Goal: Task Accomplishment & Management: Use online tool/utility

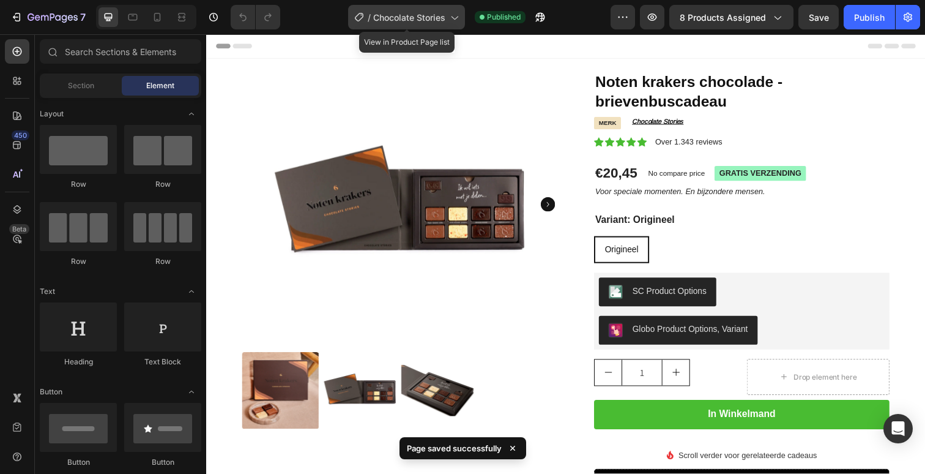
click at [436, 17] on span "Chocolate Stories" at bounding box center [409, 17] width 72 height 13
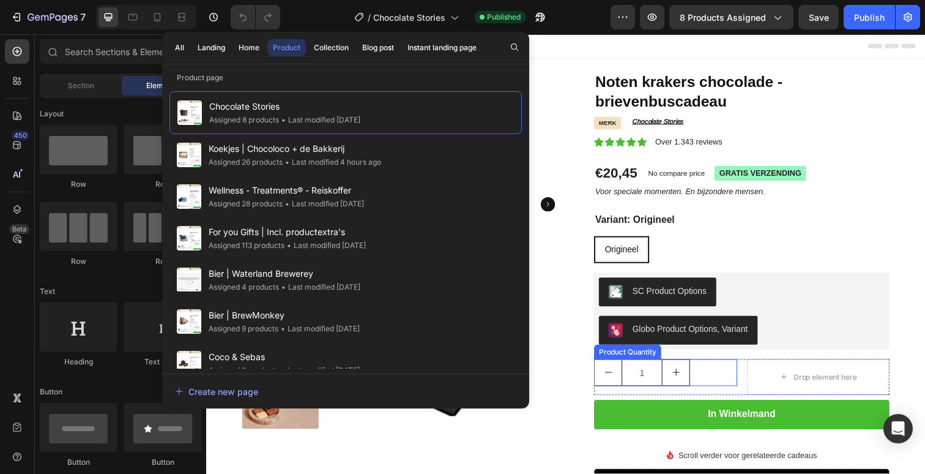
click at [740, 373] on div "1" at bounding box center [675, 380] width 146 height 28
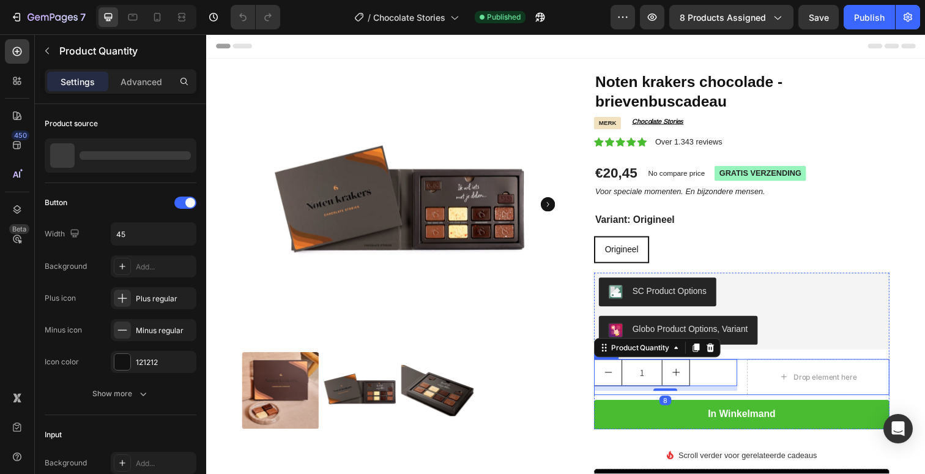
click at [755, 374] on div "1 Product Quantity 8 Drop element here Row" at bounding box center [753, 384] width 302 height 37
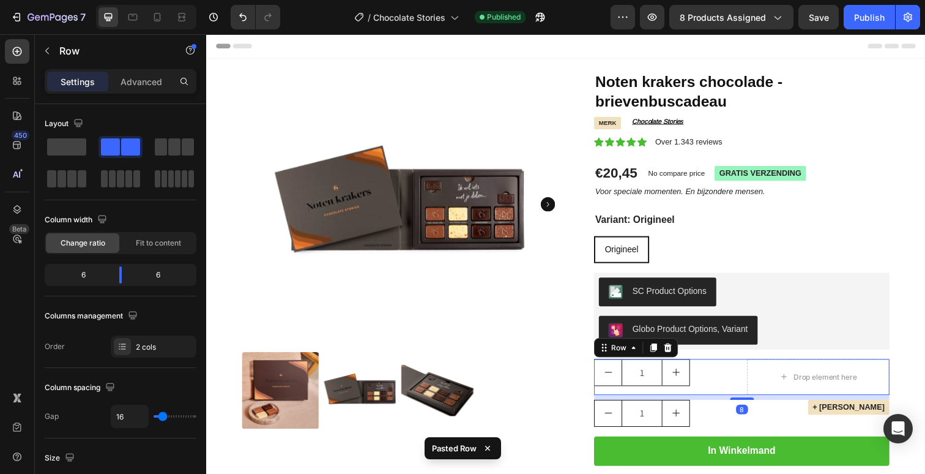
click at [756, 373] on div "1 Product Quantity Drop element here Row 8" at bounding box center [753, 384] width 302 height 37
click at [676, 360] on div at bounding box center [677, 354] width 15 height 15
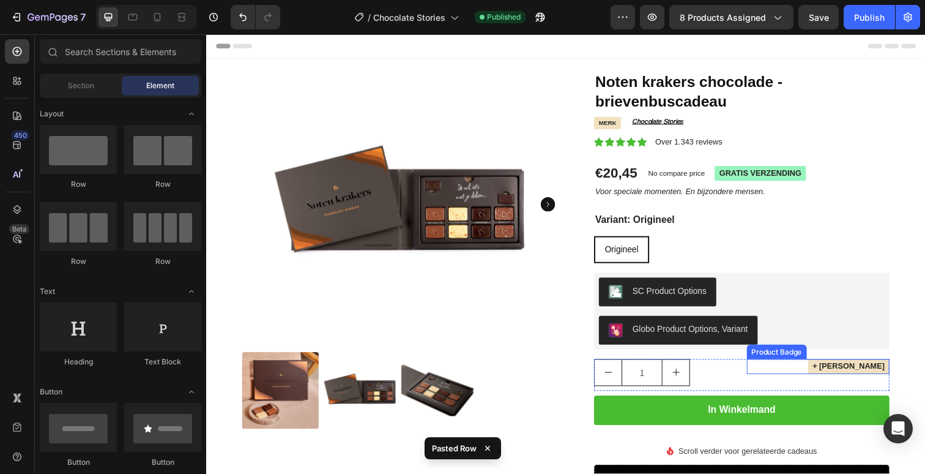
click at [829, 375] on pre "+ [PERSON_NAME]" at bounding box center [862, 373] width 83 height 15
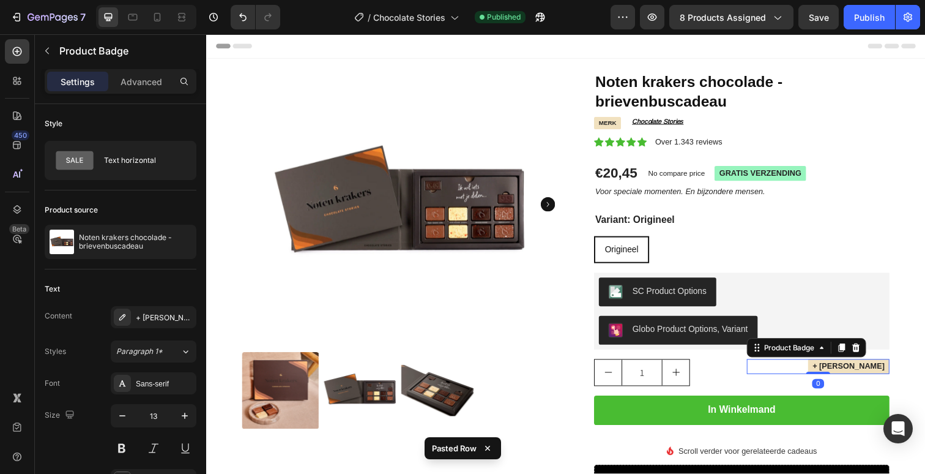
click at [829, 375] on pre "+ [PERSON_NAME]" at bounding box center [862, 373] width 83 height 15
click at [844, 376] on pre "+ [PERSON_NAME]" at bounding box center [862, 373] width 83 height 15
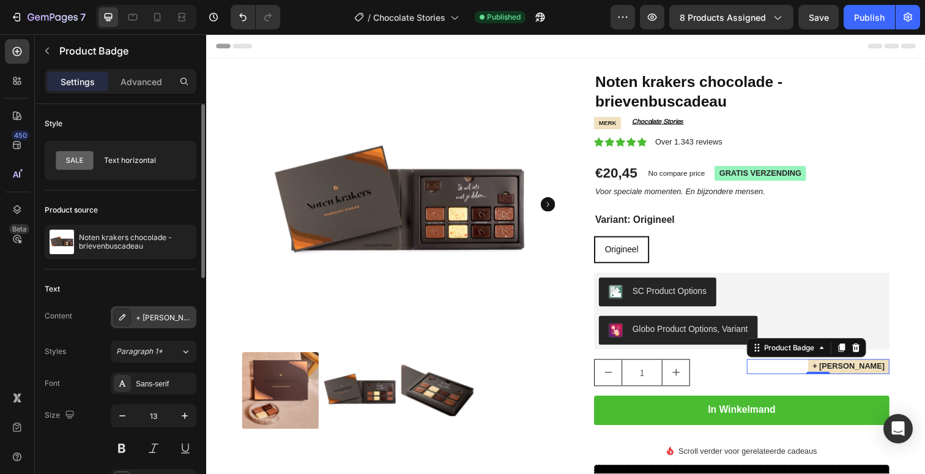
click at [161, 326] on div "+ [PERSON_NAME]" at bounding box center [154, 317] width 86 height 22
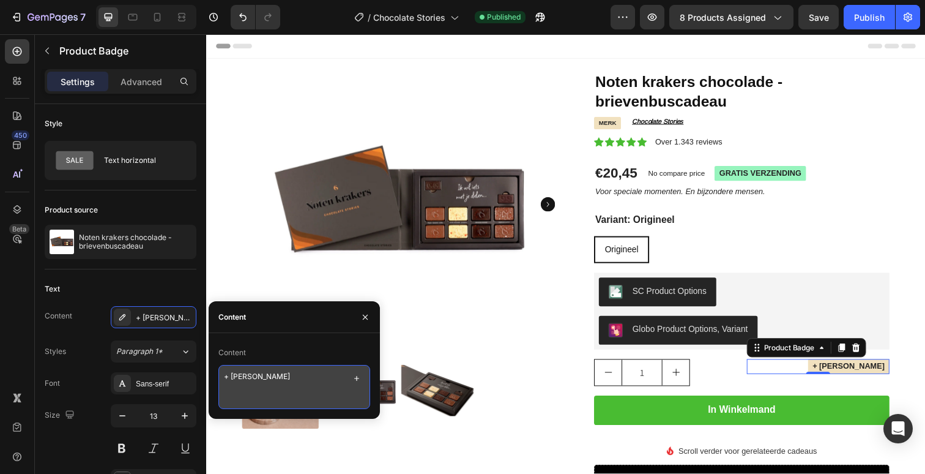
click at [259, 371] on textarea "+ [PERSON_NAME]" at bounding box center [294, 387] width 152 height 44
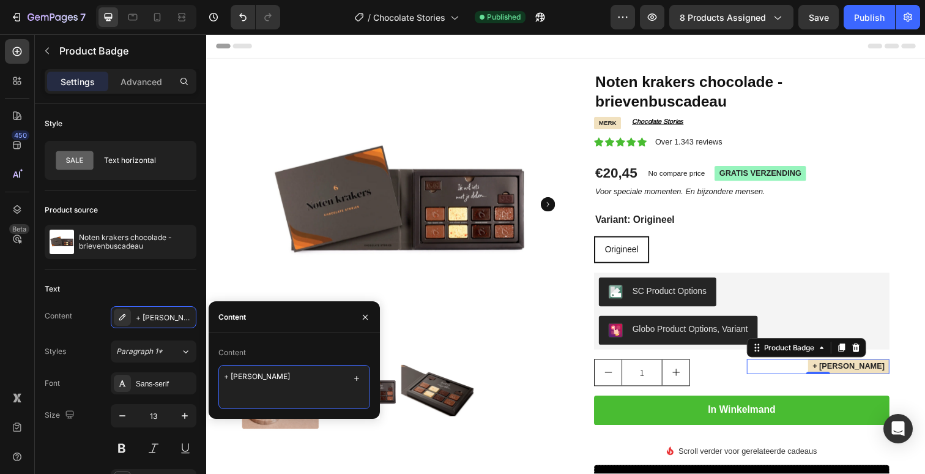
click at [259, 371] on textarea "+ [PERSON_NAME]" at bounding box center [294, 387] width 152 height 44
type textarea "Zakelijk bestellen? Offerte"
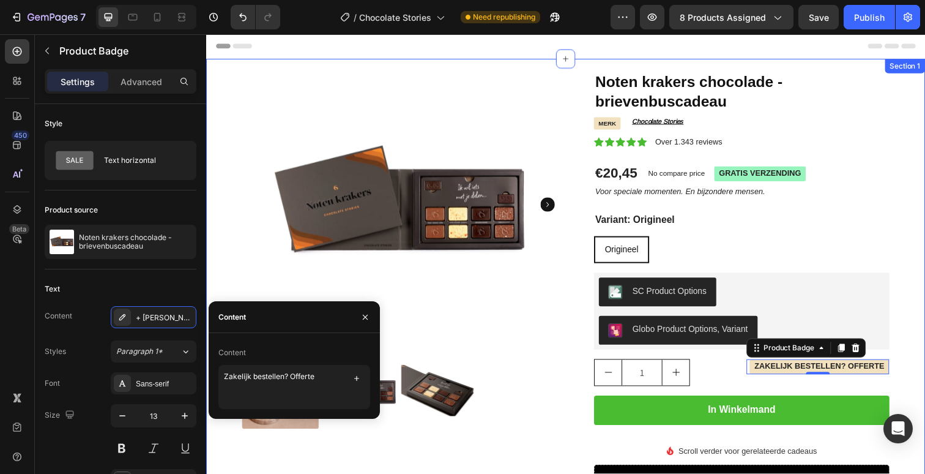
click at [906, 166] on div "Product Images Noten krakers chocolade - brievenbuscadeau Product Title merk Pr…" at bounding box center [573, 427] width 734 height 736
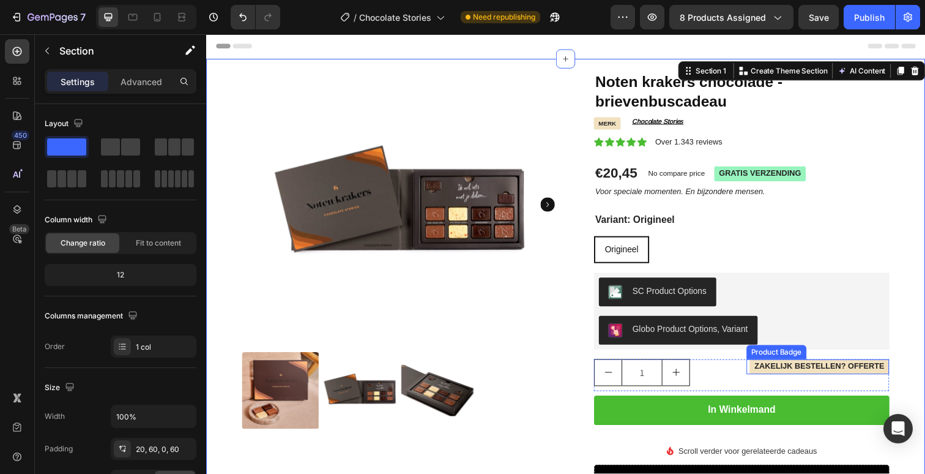
click at [890, 376] on pre "Zakelijk bestellen? Offerte" at bounding box center [832, 373] width 143 height 15
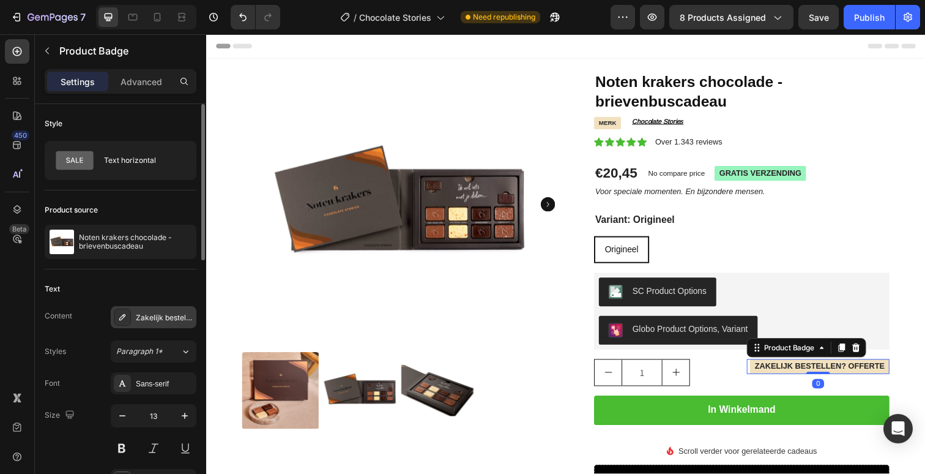
drag, startPoint x: 181, startPoint y: 311, endPoint x: 1, endPoint y: 287, distance: 182.1
click at [181, 311] on div "Zakelijk bestellen? Offerte" at bounding box center [154, 317] width 86 height 22
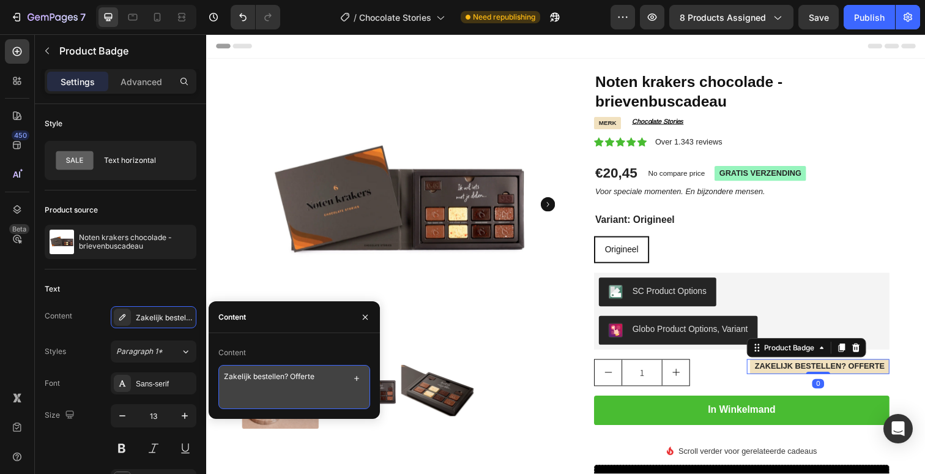
click at [317, 381] on textarea "Zakelijk bestellen? Offerte" at bounding box center [294, 387] width 152 height 44
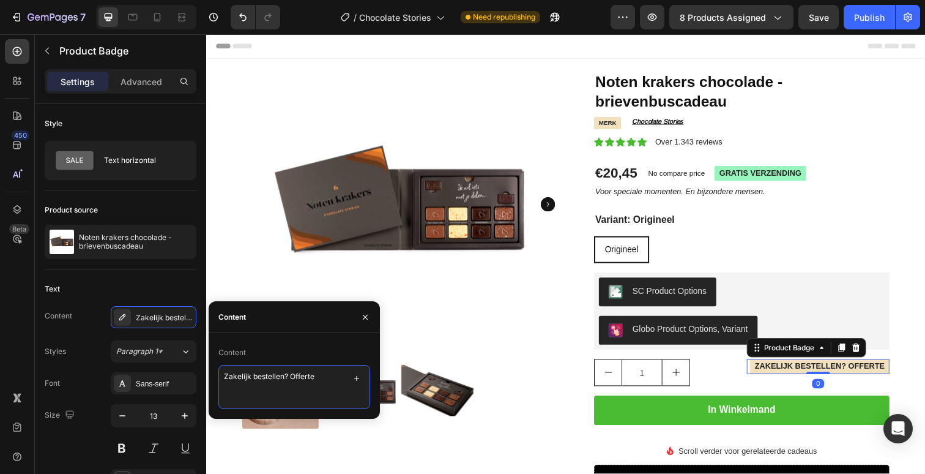
click at [317, 381] on textarea "Zakelijk bestellen? Offerte" at bounding box center [294, 387] width 152 height 44
drag, startPoint x: 296, startPoint y: 373, endPoint x: 375, endPoint y: 378, distance: 79.1
click at [373, 378] on div "Content Zakelijk bestellen? PERSONALISEE" at bounding box center [294, 376] width 171 height 66
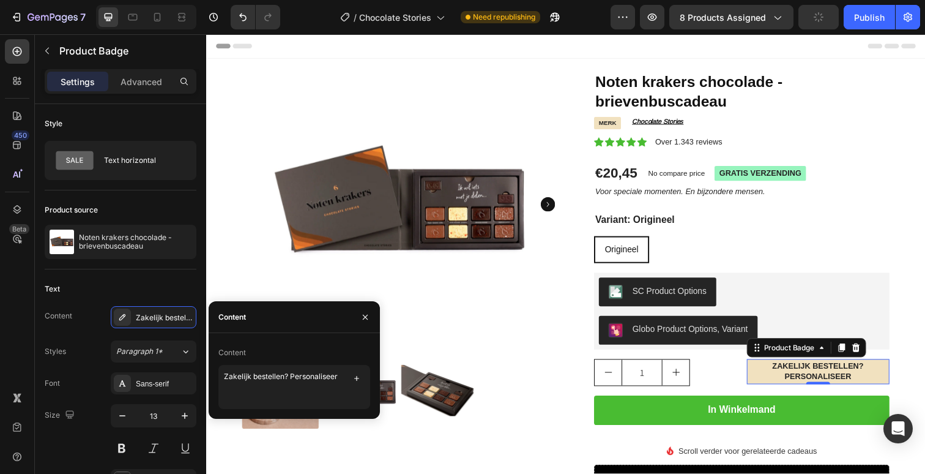
click at [375, 378] on div "Content Zakelijk bestellen? Personaliseer" at bounding box center [294, 376] width 171 height 66
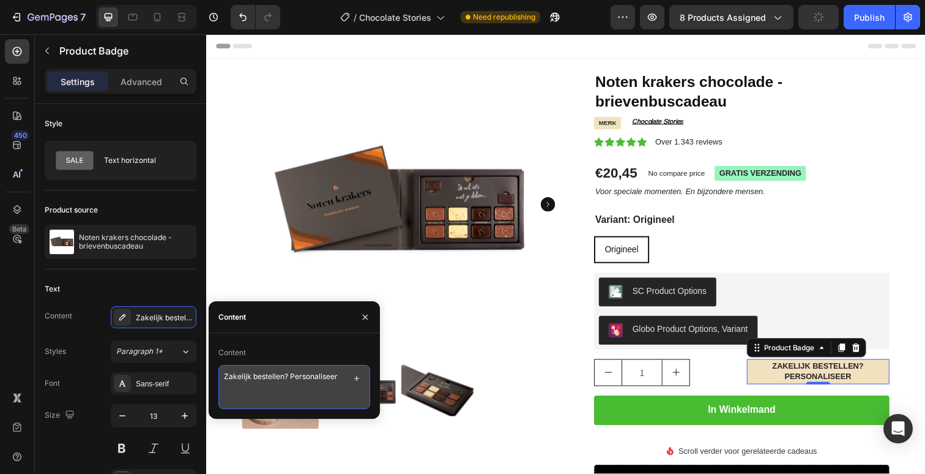
click at [332, 377] on textarea "Zakelijk bestellen? Personaliseer" at bounding box center [294, 387] width 152 height 44
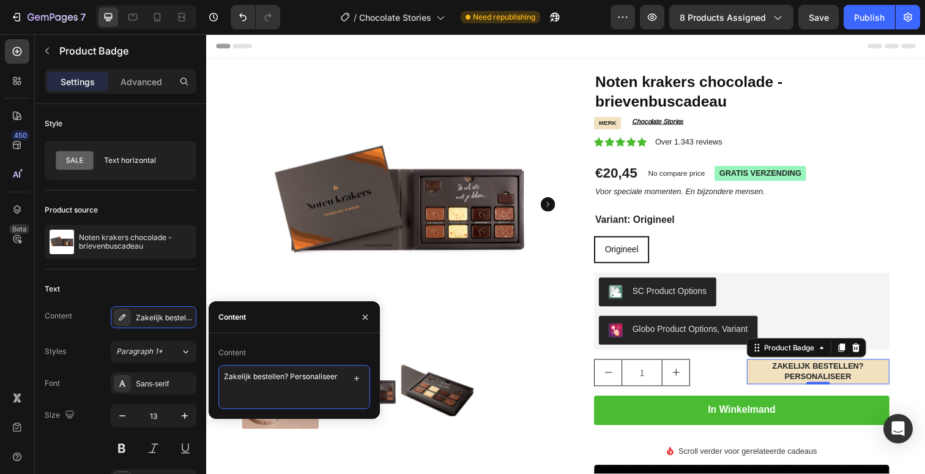
click at [332, 377] on textarea "Zakelijk bestellen? Personaliseer" at bounding box center [294, 387] width 152 height 44
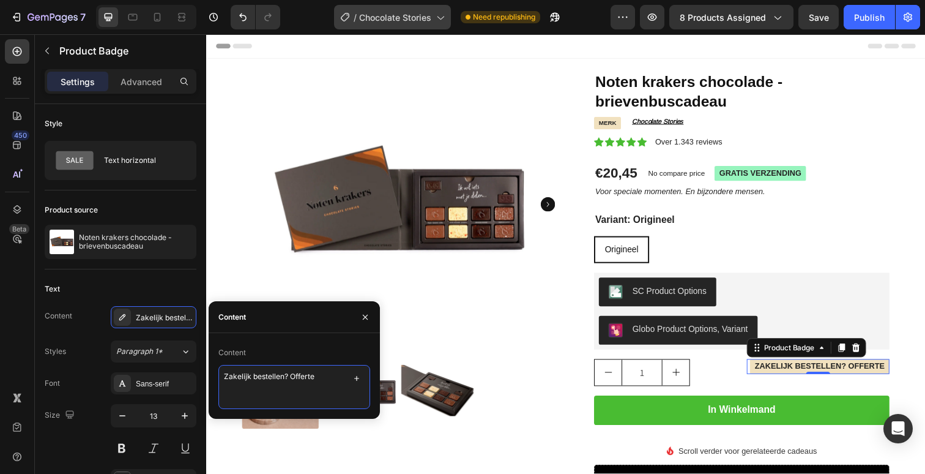
type textarea "Zakelijk bestellen? Offerte"
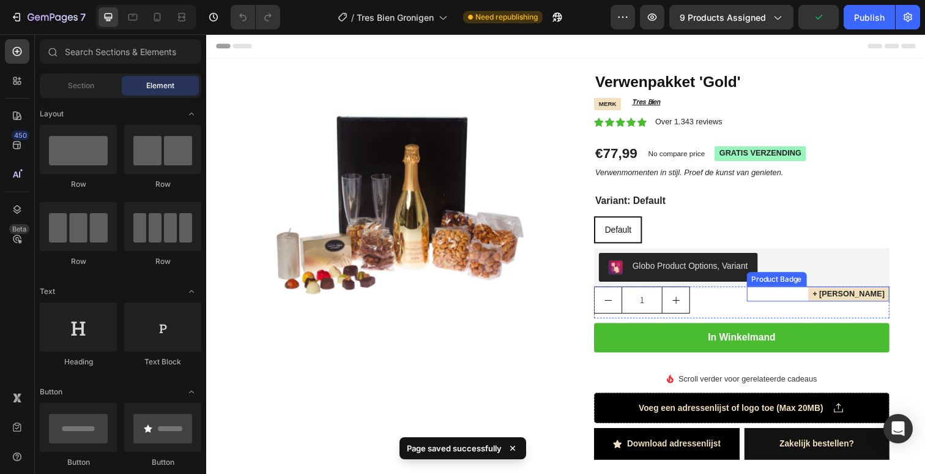
click at [821, 299] on pre "+ [PERSON_NAME]" at bounding box center [862, 299] width 83 height 15
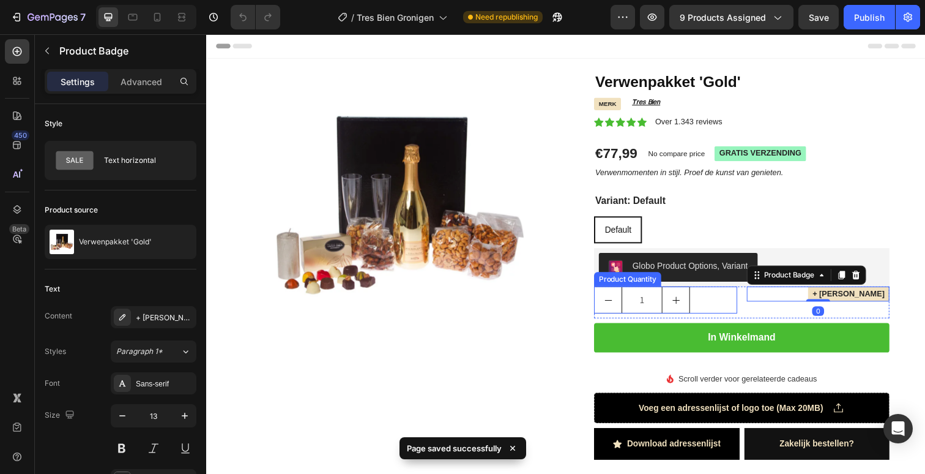
click at [739, 304] on div "1" at bounding box center [675, 306] width 146 height 28
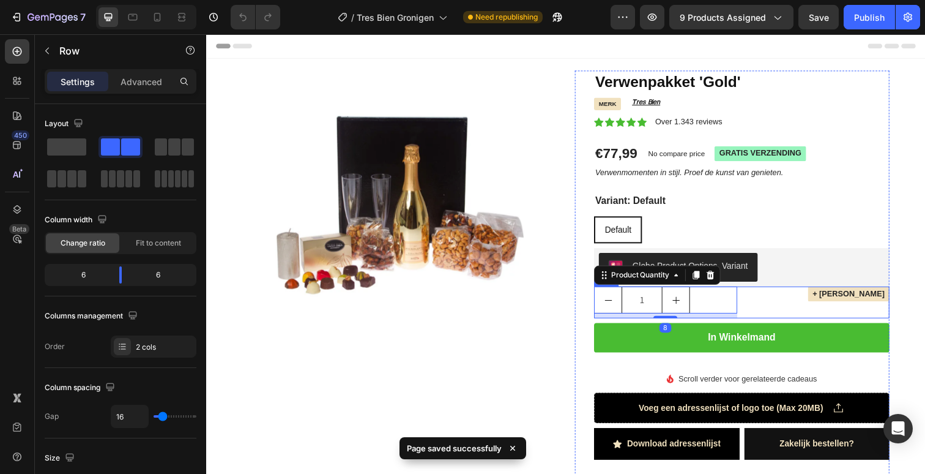
click at [751, 318] on div "1 Product Quantity 8 + Gratis wenskaart Product Badge Row" at bounding box center [753, 308] width 302 height 32
